Goal: Navigation & Orientation: Find specific page/section

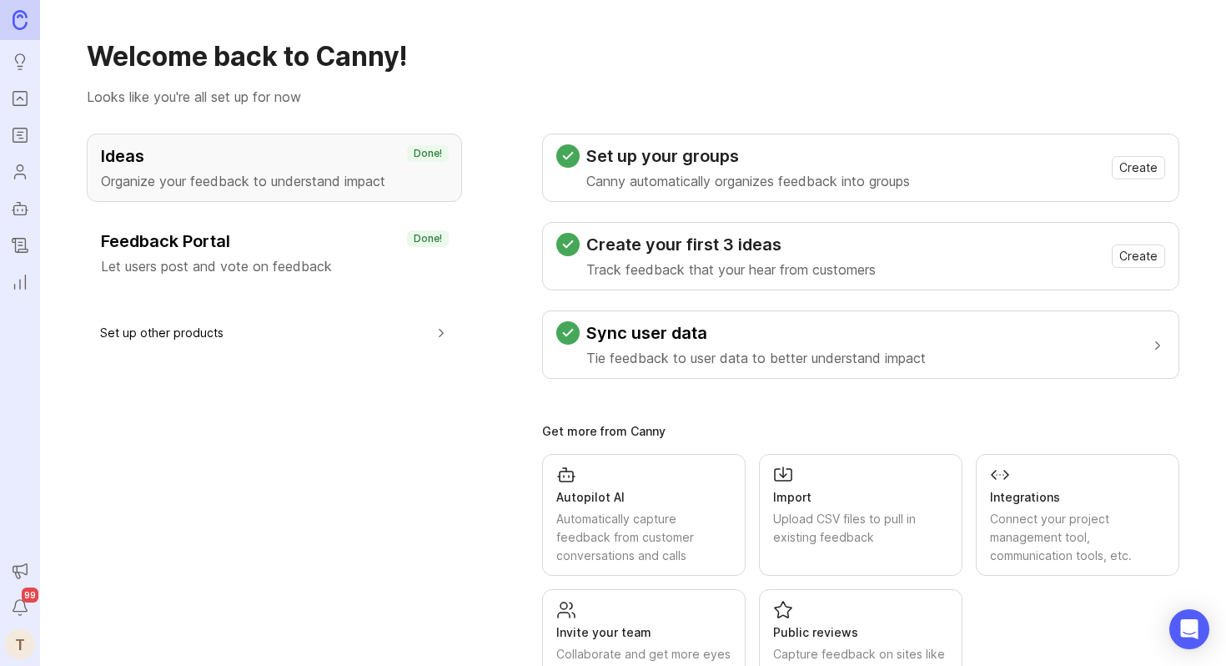
click at [19, 98] on icon "Portal" at bounding box center [20, 98] width 6 height 3
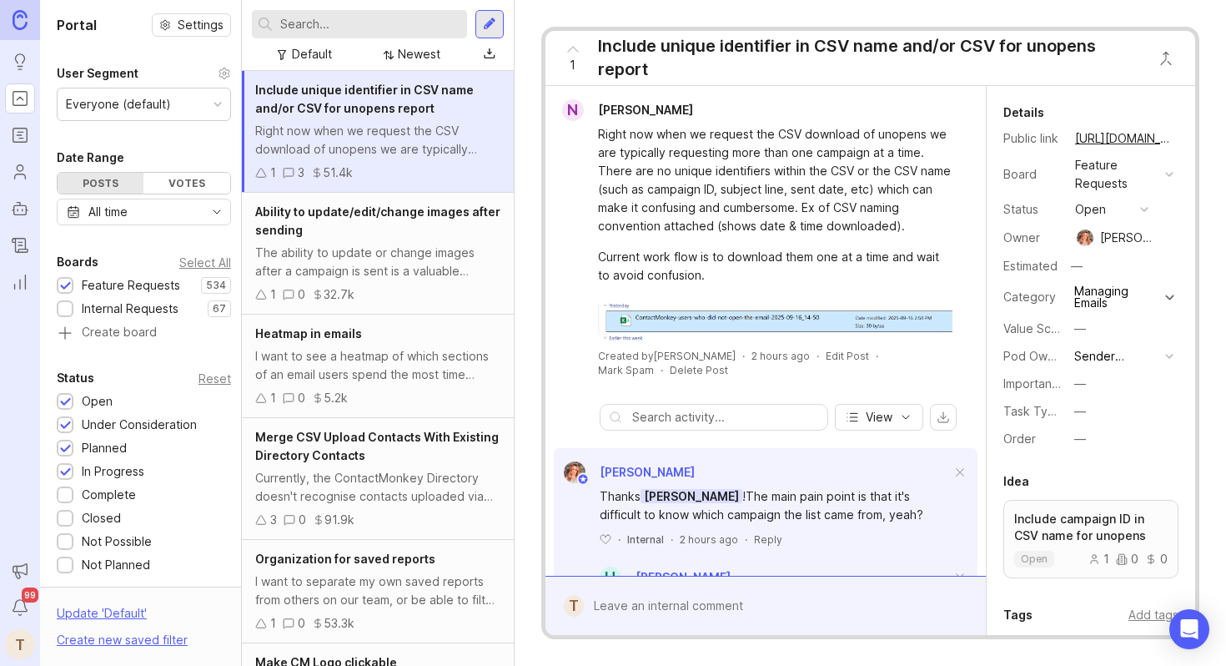
click at [17, 124] on link "Roadmaps" at bounding box center [20, 135] width 30 height 30
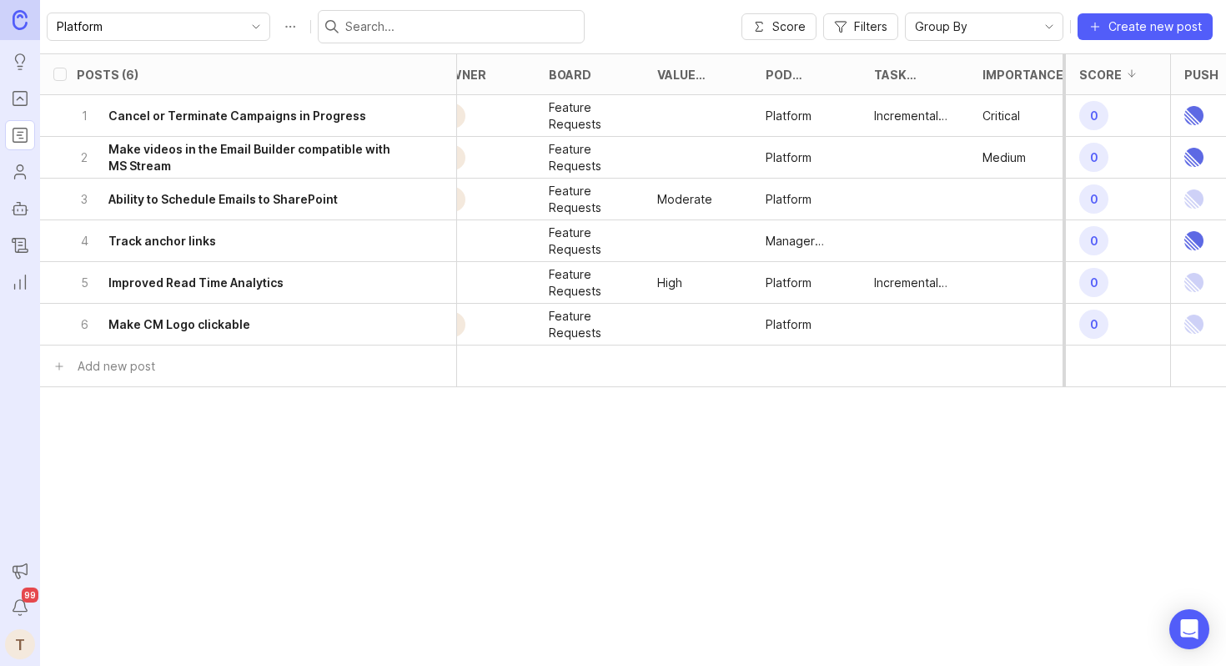
scroll to position [0, 371]
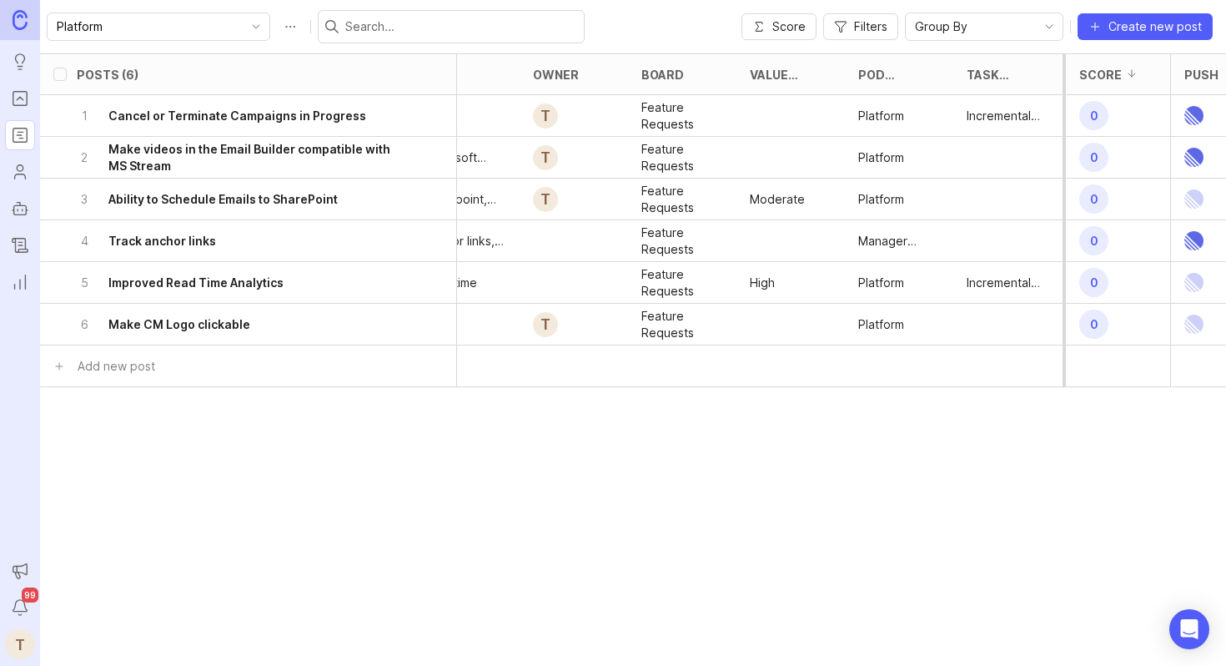
click at [181, 234] on h6 "Track anchor links" at bounding box center [162, 241] width 108 height 17
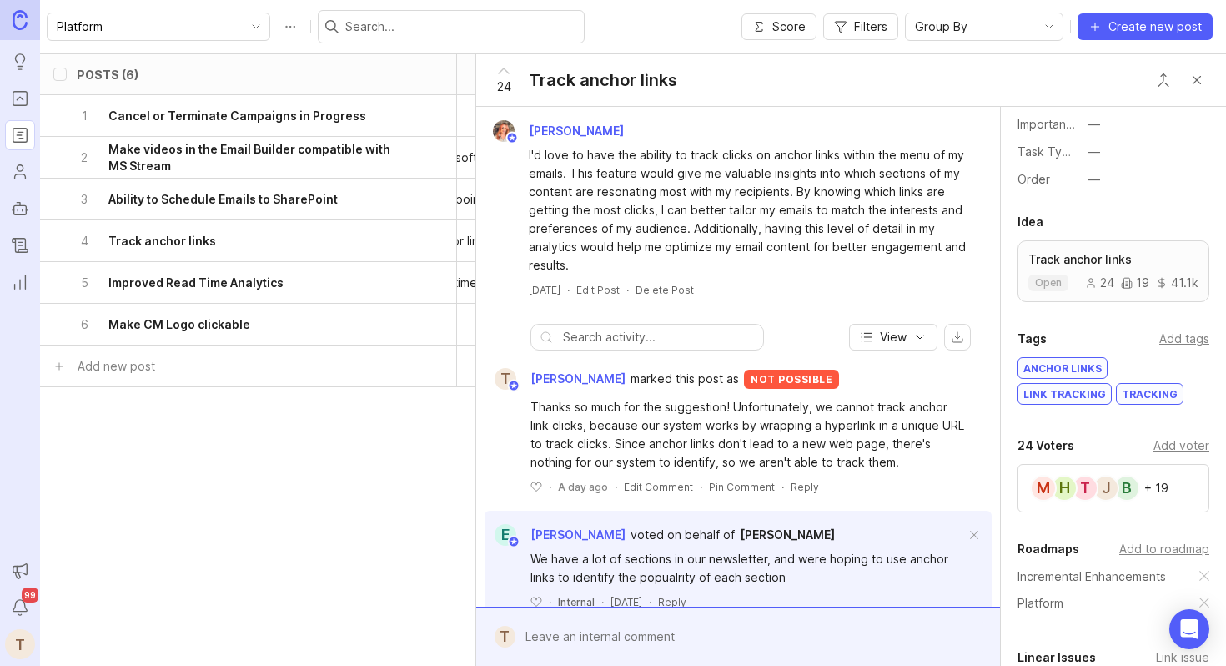
scroll to position [465, 0]
